Goal: Transaction & Acquisition: Purchase product/service

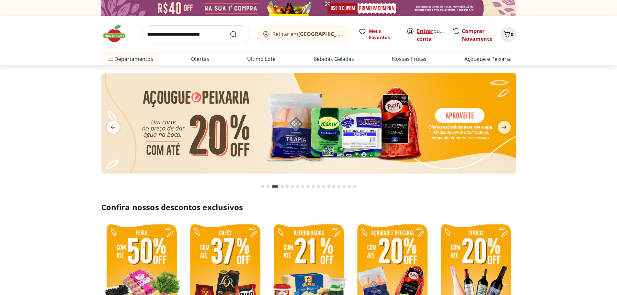
click at [426, 31] on link "Entrar" at bounding box center [425, 31] width 17 height 7
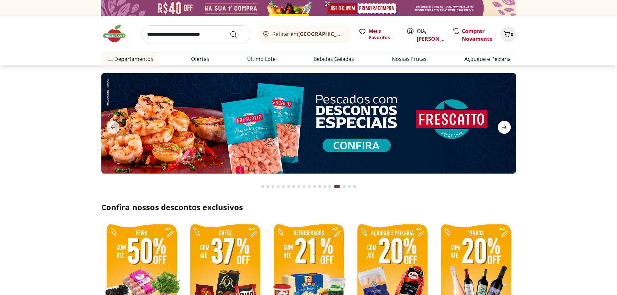
click at [507, 127] on icon "next" at bounding box center [504, 128] width 5 height 4
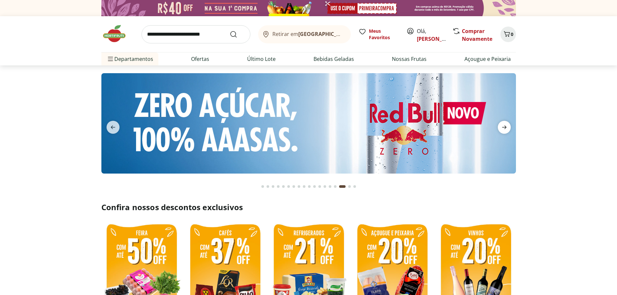
click at [507, 127] on icon "next" at bounding box center [504, 128] width 5 height 4
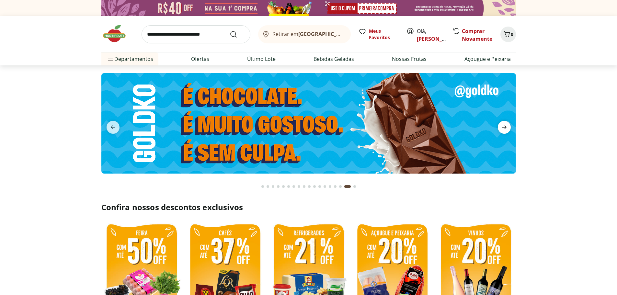
click at [507, 127] on icon "next" at bounding box center [504, 128] width 5 height 4
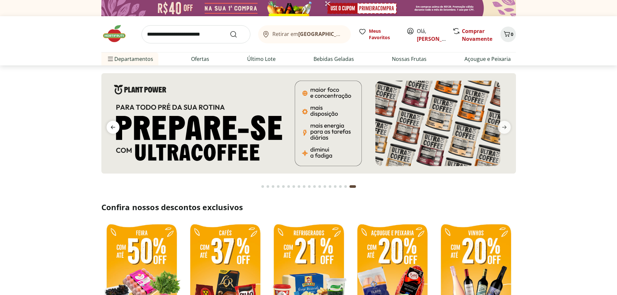
click at [115, 127] on icon "previous" at bounding box center [113, 127] width 8 height 8
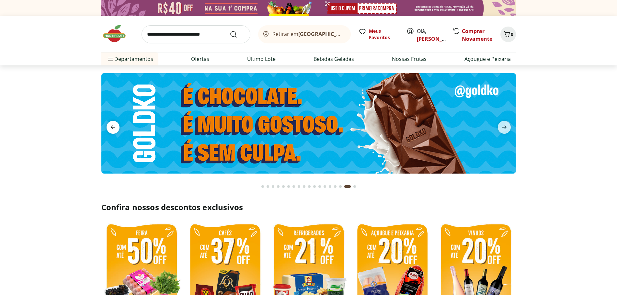
click at [115, 127] on icon "previous" at bounding box center [113, 127] width 8 height 8
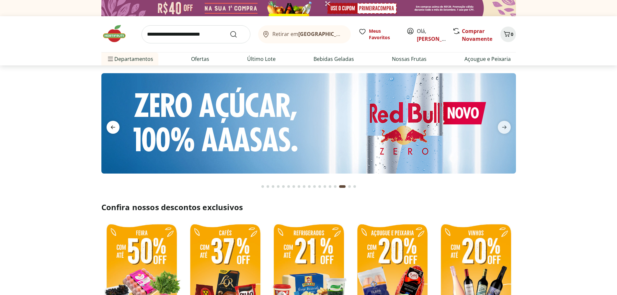
click at [115, 127] on icon "previous" at bounding box center [113, 127] width 8 height 8
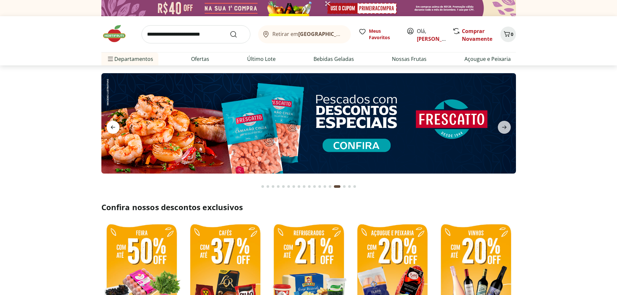
click at [115, 127] on icon "previous" at bounding box center [113, 127] width 8 height 8
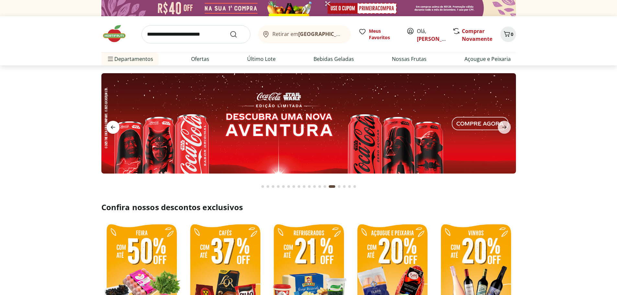
click at [115, 127] on icon "previous" at bounding box center [113, 127] width 8 height 8
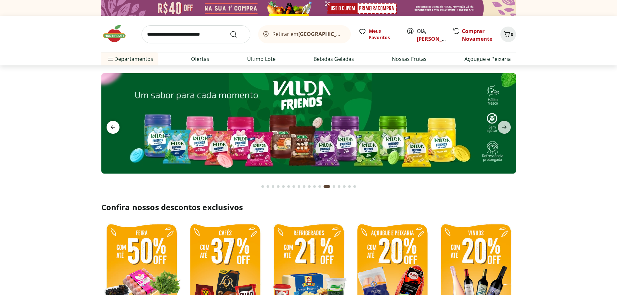
click at [115, 127] on icon "previous" at bounding box center [113, 127] width 8 height 8
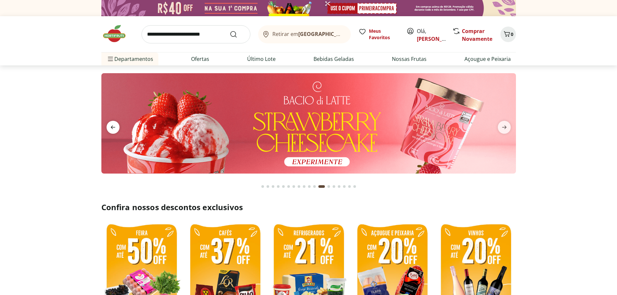
click at [115, 127] on icon "previous" at bounding box center [113, 127] width 8 height 8
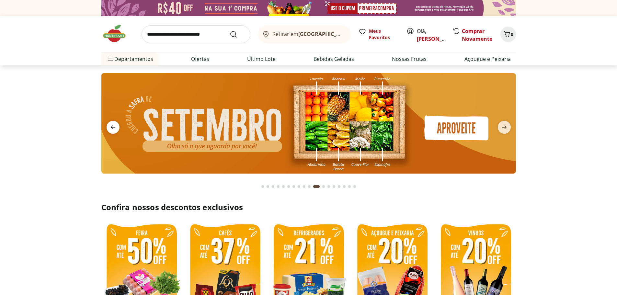
click at [115, 127] on icon "previous" at bounding box center [113, 127] width 8 height 8
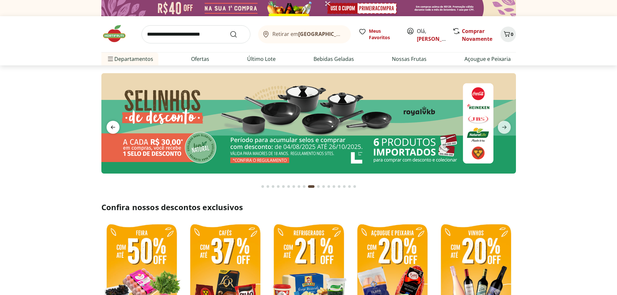
click at [115, 127] on icon "previous" at bounding box center [113, 127] width 8 height 8
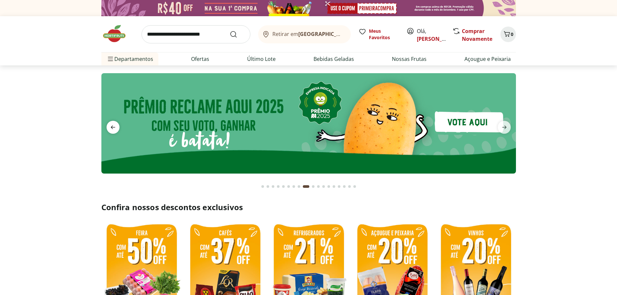
click at [115, 127] on icon "previous" at bounding box center [113, 127] width 8 height 8
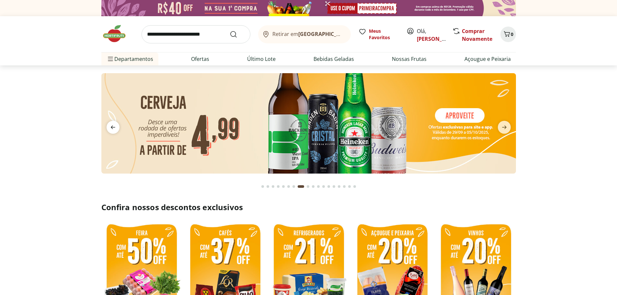
click at [115, 127] on icon "previous" at bounding box center [113, 127] width 8 height 8
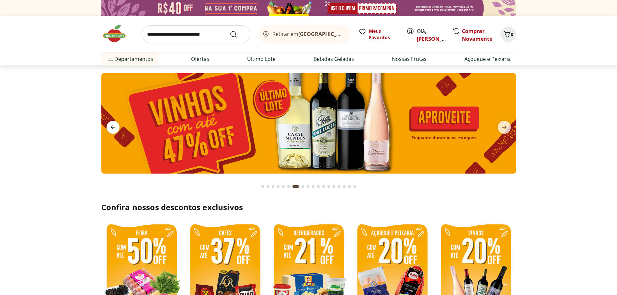
click at [115, 127] on icon "previous" at bounding box center [113, 127] width 8 height 8
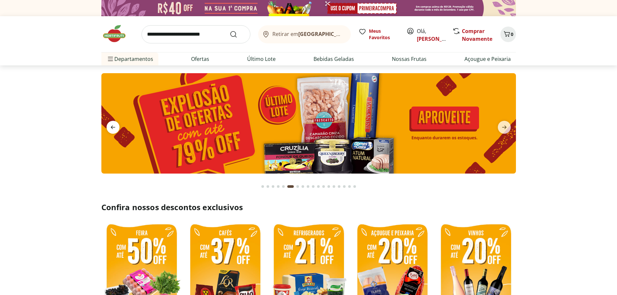
click at [115, 127] on icon "previous" at bounding box center [113, 127] width 8 height 8
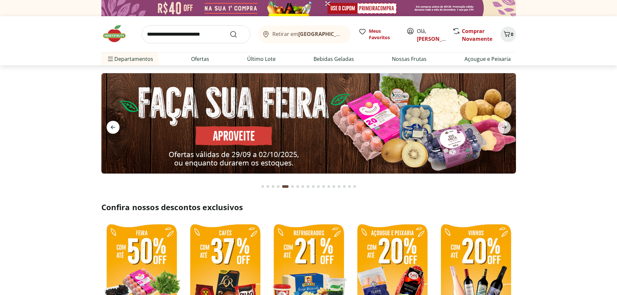
click at [115, 127] on icon "previous" at bounding box center [113, 127] width 8 height 8
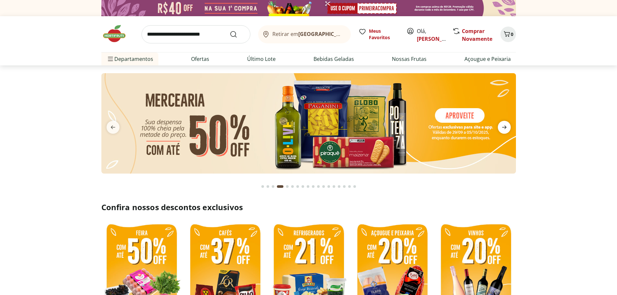
click at [509, 122] on span "next" at bounding box center [504, 127] width 13 height 13
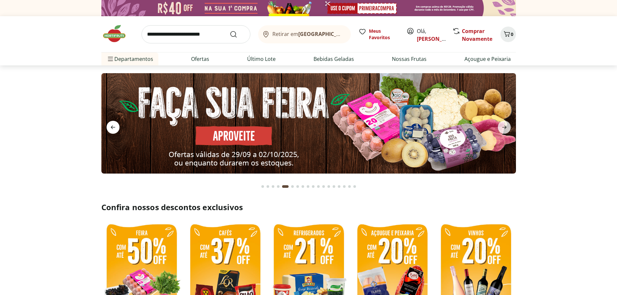
click at [110, 127] on icon "previous" at bounding box center [113, 127] width 8 height 8
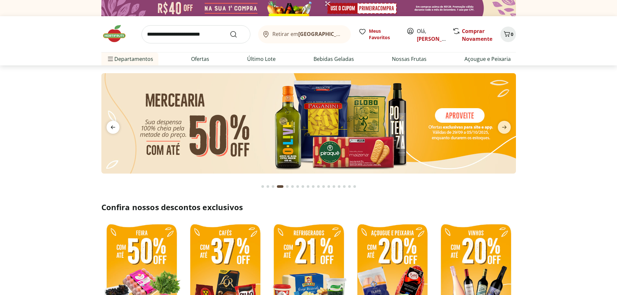
click at [110, 127] on icon "previous" at bounding box center [113, 127] width 8 height 8
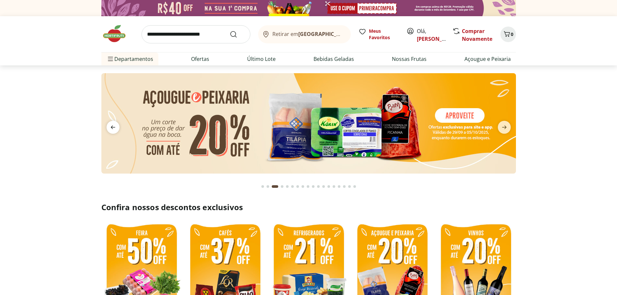
click at [110, 127] on icon "previous" at bounding box center [113, 127] width 8 height 8
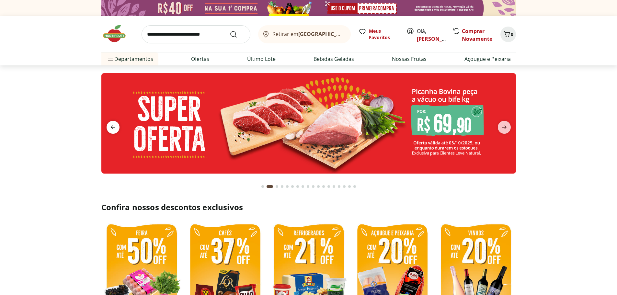
click at [110, 127] on icon "previous" at bounding box center [113, 127] width 8 height 8
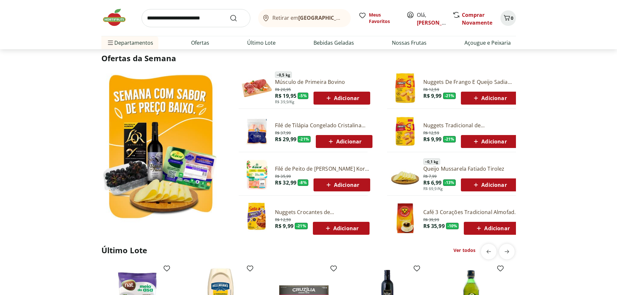
scroll to position [356, 0]
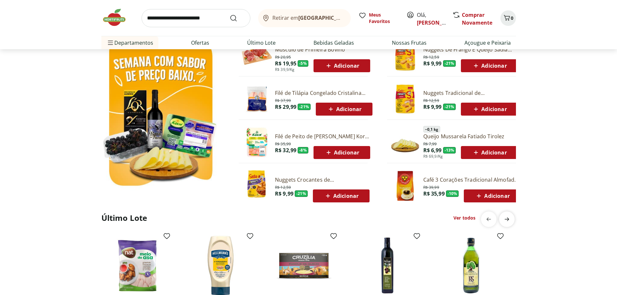
click at [509, 222] on icon "next" at bounding box center [507, 220] width 8 height 8
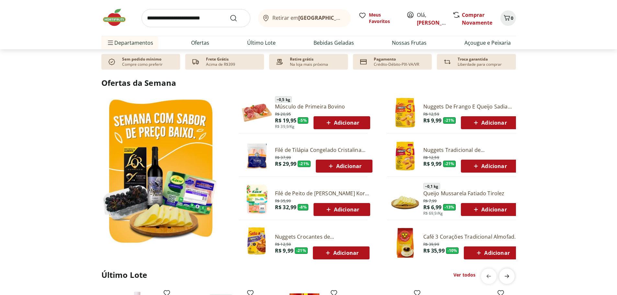
scroll to position [292, 0]
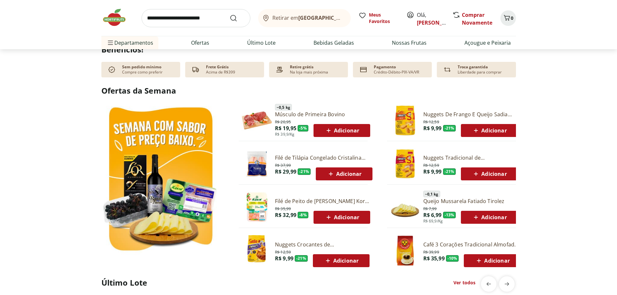
click at [172, 151] on img at bounding box center [160, 180] width 118 height 158
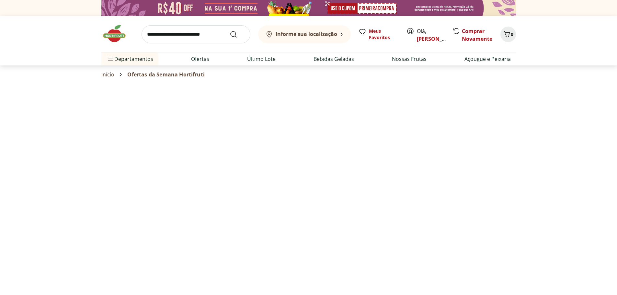
select select "**********"
